Goal: Task Accomplishment & Management: Manage account settings

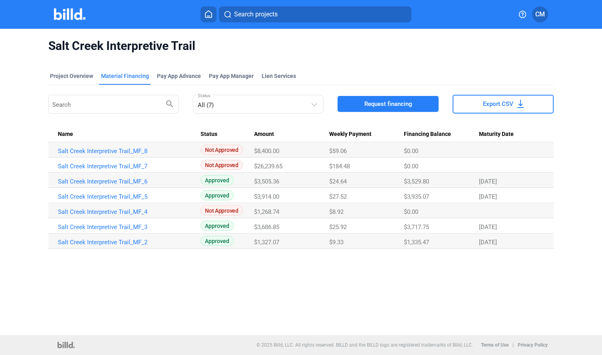
click at [117, 75] on div "Material Financing" at bounding box center [125, 76] width 48 height 8
click at [72, 76] on div "Project Overview" at bounding box center [71, 76] width 43 height 8
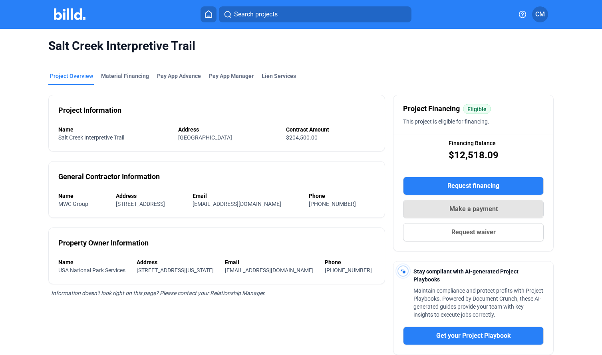
click at [473, 209] on span "Make a payment" at bounding box center [473, 209] width 48 height 10
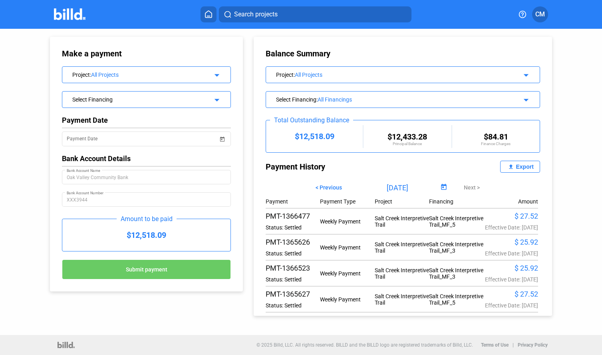
click at [473, 209] on div "Payment Payment Type Project Financing Amount PMT-1366477 Status: Settled Weekl…" at bounding box center [403, 254] width 274 height 120
click at [516, 166] on div "Export" at bounding box center [525, 166] width 18 height 6
click at [520, 98] on mat-icon "arrow_drop_down" at bounding box center [525, 99] width 10 height 10
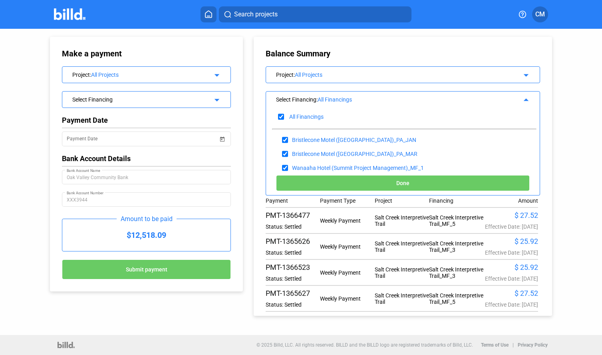
click at [522, 97] on mat-icon "arrow_drop_up" at bounding box center [525, 99] width 10 height 10
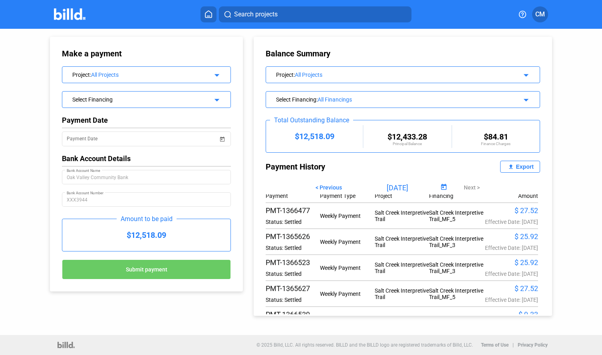
scroll to position [0, 0]
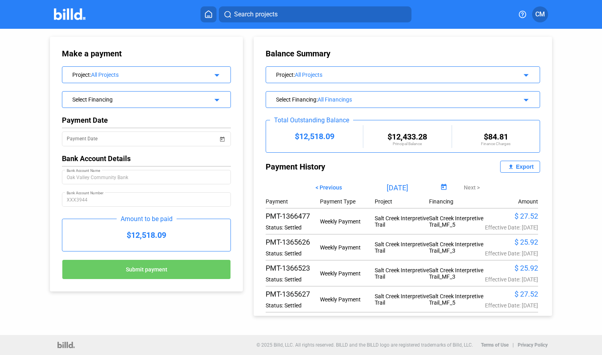
click at [516, 166] on div "Export" at bounding box center [525, 166] width 18 height 6
click at [520, 76] on mat-icon "arrow_drop_down" at bounding box center [525, 74] width 10 height 10
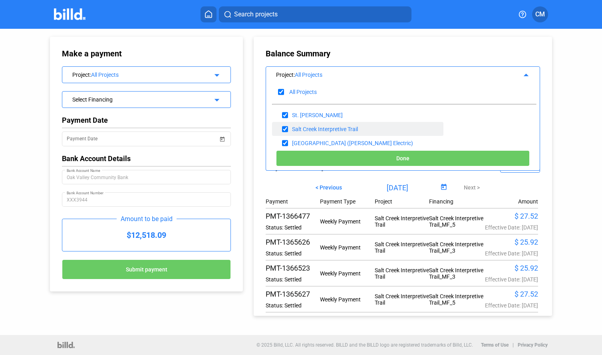
click at [353, 127] on div "Salt Creek Interpretive Trail" at bounding box center [325, 129] width 66 height 6
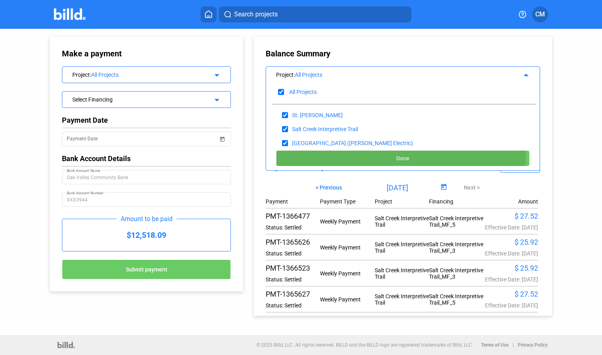
click at [389, 157] on button "Done" at bounding box center [403, 158] width 254 height 16
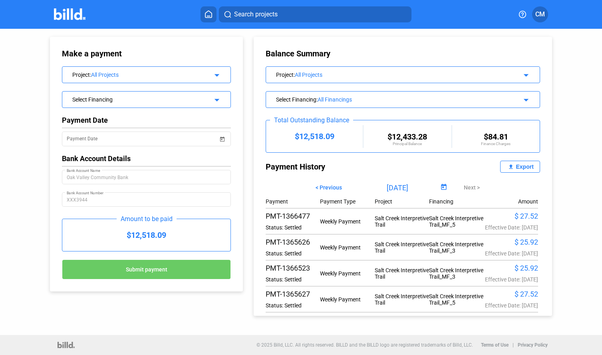
click at [524, 74] on mat-icon "arrow_drop_down" at bounding box center [525, 74] width 10 height 10
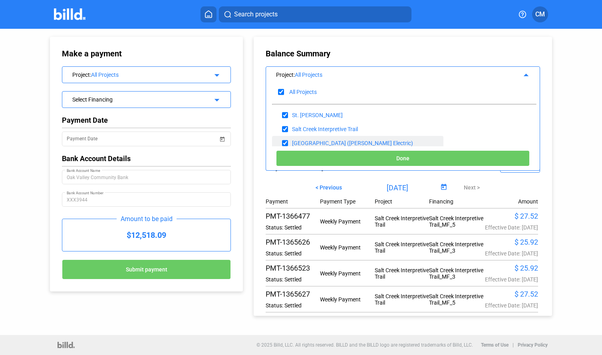
click at [288, 141] on input "checkbox" at bounding box center [285, 143] width 6 height 12
checkbox input "false"
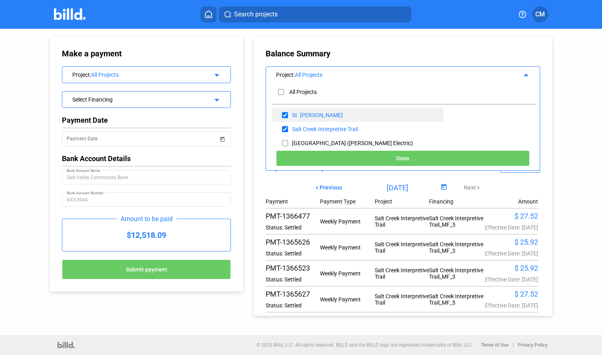
click at [286, 112] on input "checkbox" at bounding box center [285, 115] width 6 height 12
checkbox input "false"
click at [403, 159] on span "Done" at bounding box center [402, 158] width 13 height 6
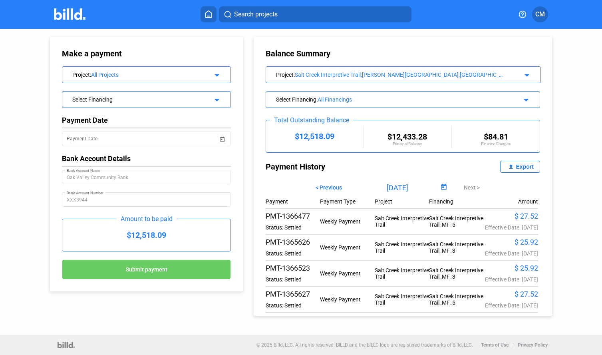
click at [522, 100] on mat-icon "arrow_drop_down" at bounding box center [525, 99] width 10 height 10
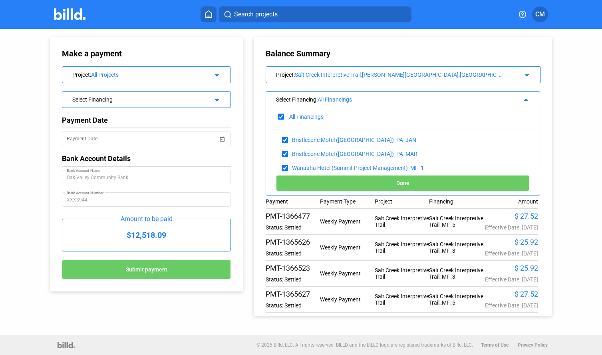
click at [388, 183] on button "Done" at bounding box center [403, 183] width 254 height 16
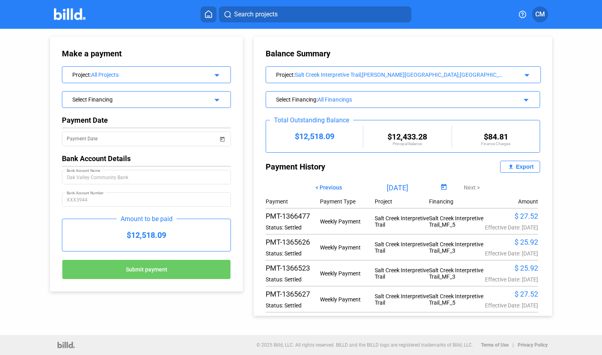
click at [371, 169] on div "Payment History" at bounding box center [334, 167] width 137 height 12
click at [219, 97] on mat-icon "arrow_drop_down" at bounding box center [216, 99] width 10 height 10
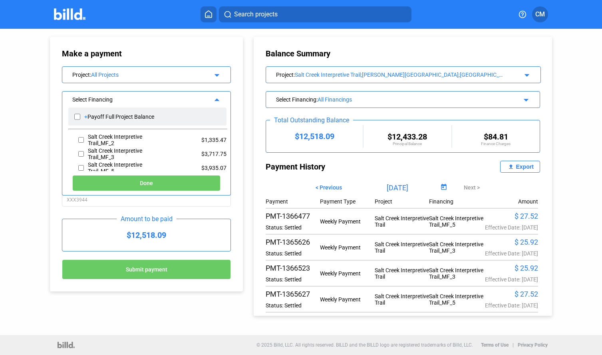
click at [78, 115] on input "checkbox" at bounding box center [77, 117] width 6 height 12
checkbox input "true"
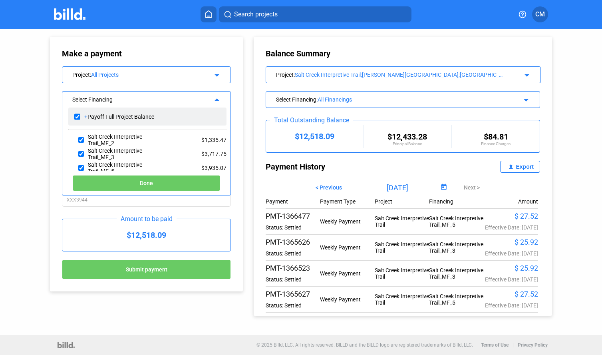
checkbox input "true"
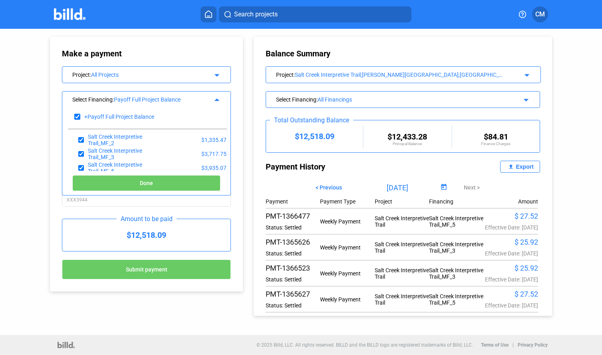
click at [141, 186] on span "Done" at bounding box center [146, 183] width 13 height 6
type input "[DATE]"
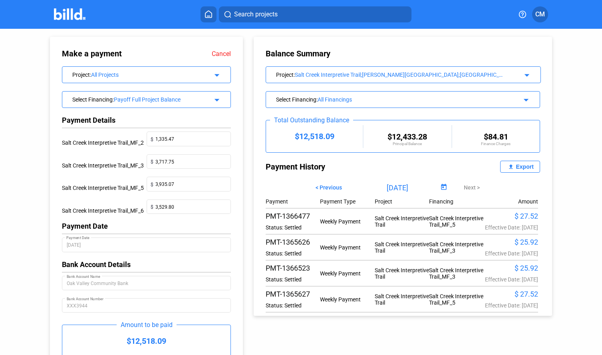
click at [205, 14] on icon at bounding box center [209, 14] width 8 height 8
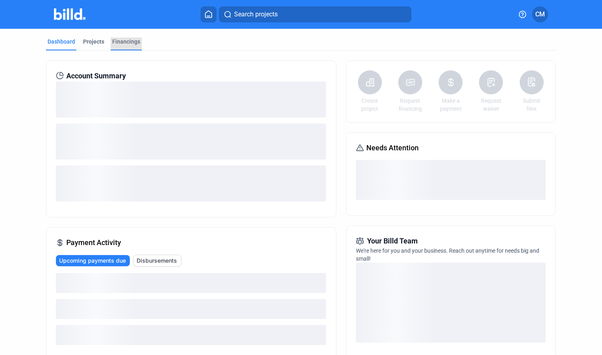
click at [127, 41] on div "Financings" at bounding box center [126, 42] width 28 height 8
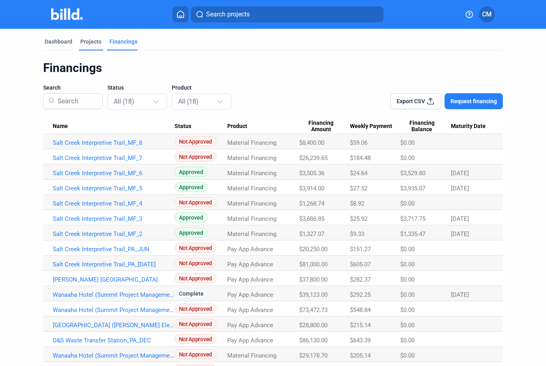
click at [89, 41] on div "Projects" at bounding box center [90, 42] width 21 height 8
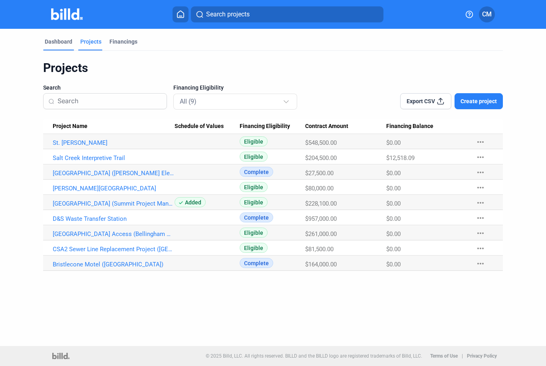
click at [62, 40] on div "Dashboard" at bounding box center [59, 42] width 28 height 8
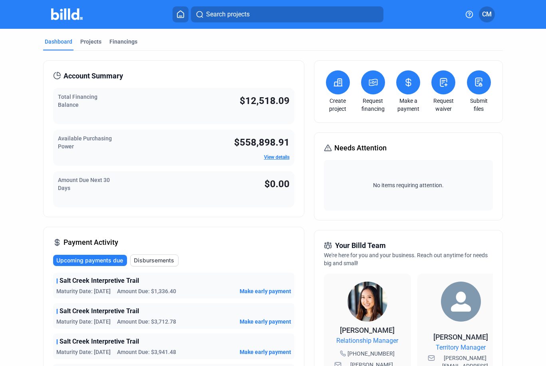
click at [410, 82] on icon at bounding box center [409, 83] width 10 height 10
